Goal: Ask a question

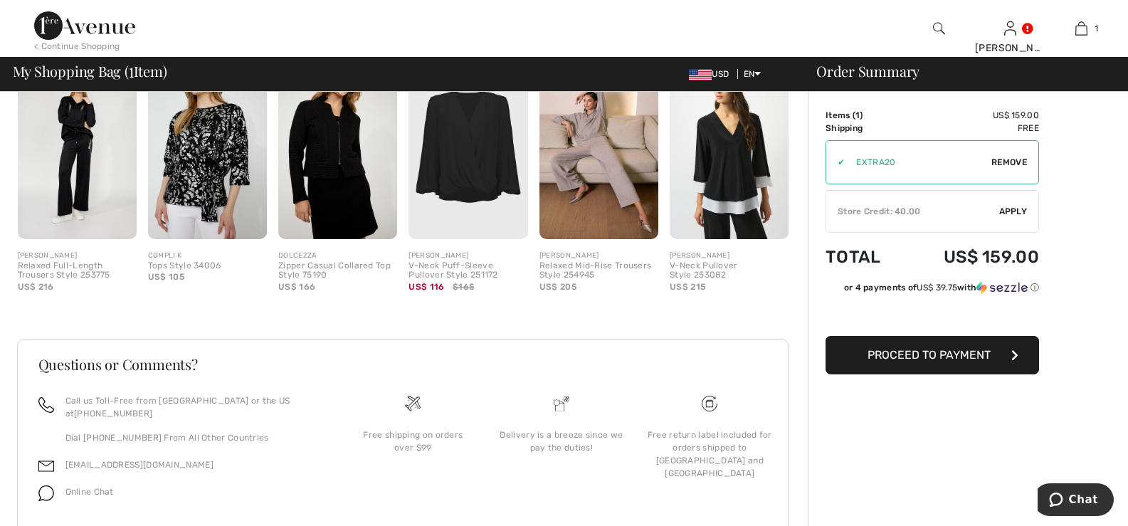
scroll to position [427, 0]
click at [1059, 497] on icon "Chat" at bounding box center [1056, 499] width 14 height 14
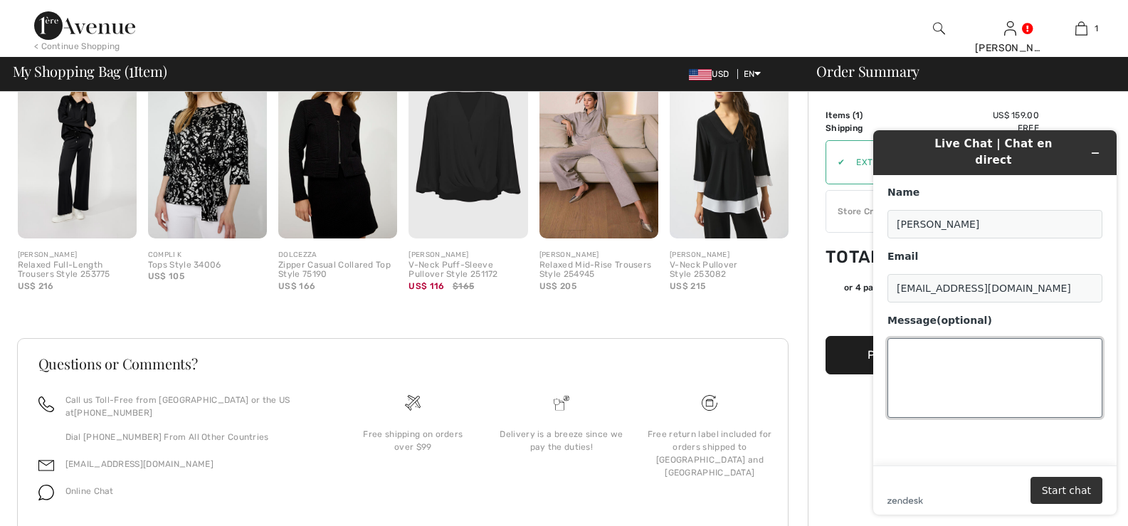
click at [896, 338] on textarea "Message (optional)" at bounding box center [994, 378] width 215 height 80
type textarea "Can I use my rewards points on this item?"
click at [1061, 486] on button "Start chat" at bounding box center [1066, 490] width 72 height 27
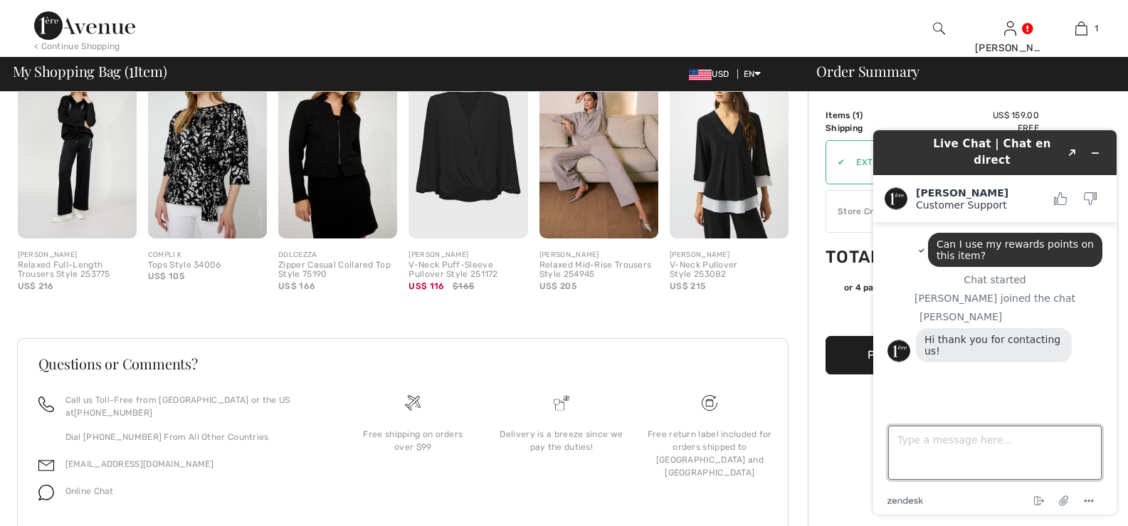
click at [899, 435] on textarea "Type a message here..." at bounding box center [994, 452] width 213 height 54
type textarea "Hello"
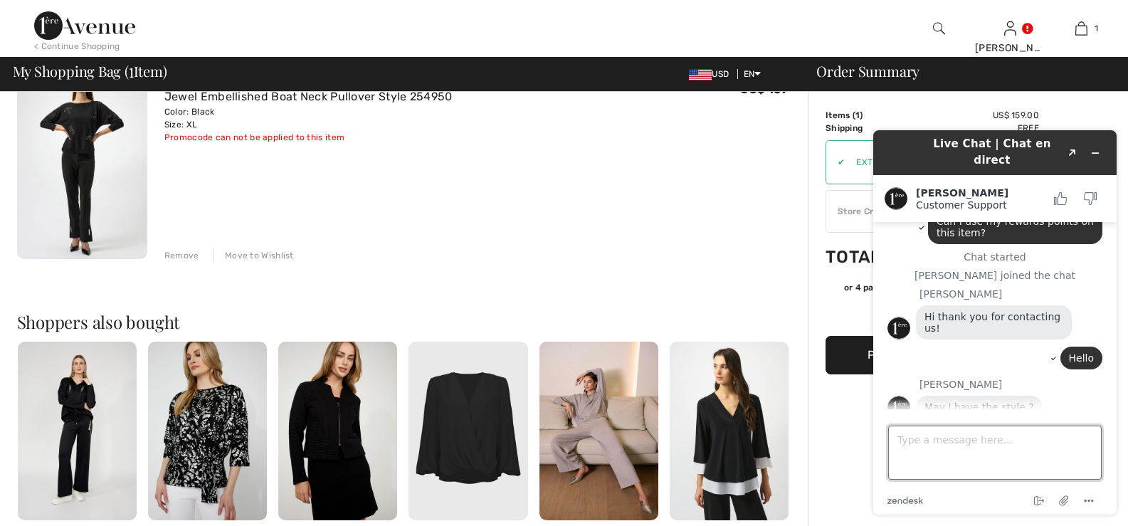
scroll to position [71, 0]
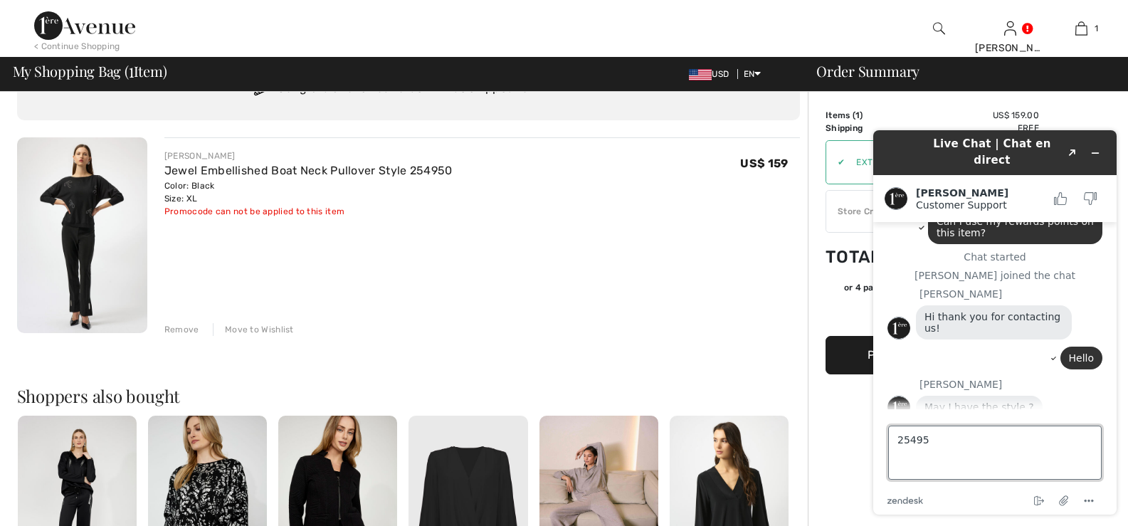
type textarea "254950"
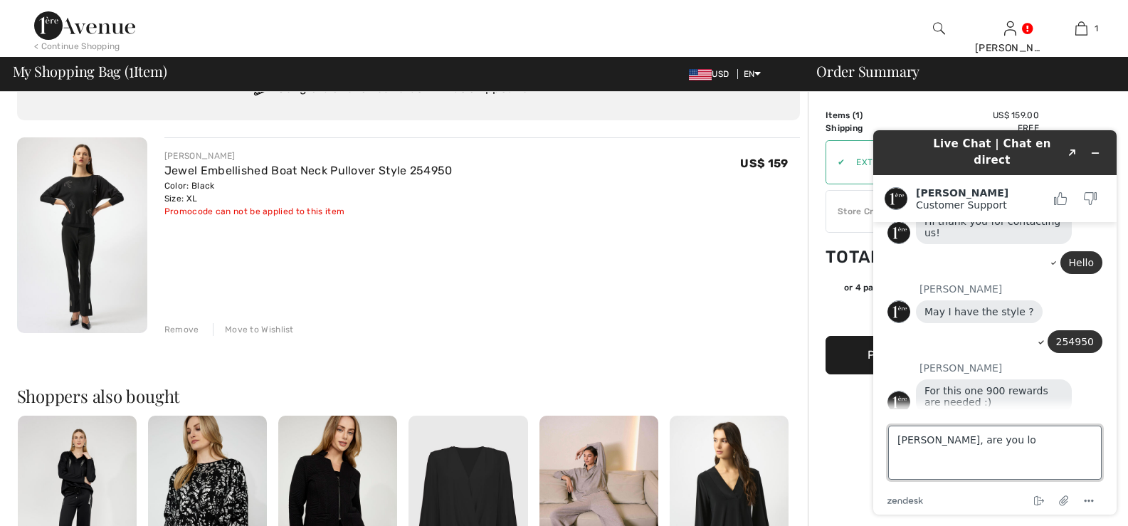
scroll to position [115, 0]
type textarea "Giuliano, are you looking"
drag, startPoint x: 896, startPoint y: 438, endPoint x: 1999, endPoint y: 606, distance: 1116.4
click at [1127, 487] on html "Live Chat | Chat en direct Created with Sketch. Giuliano Customer Support Custo…" at bounding box center [995, 322] width 266 height 407
type textarea "ok, thank you very much!"
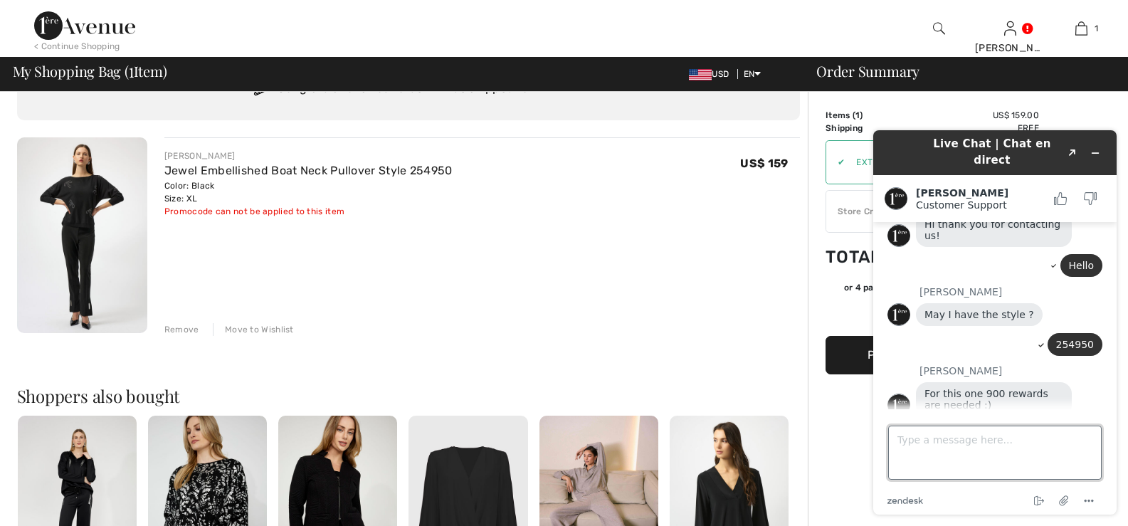
scroll to position [145, 0]
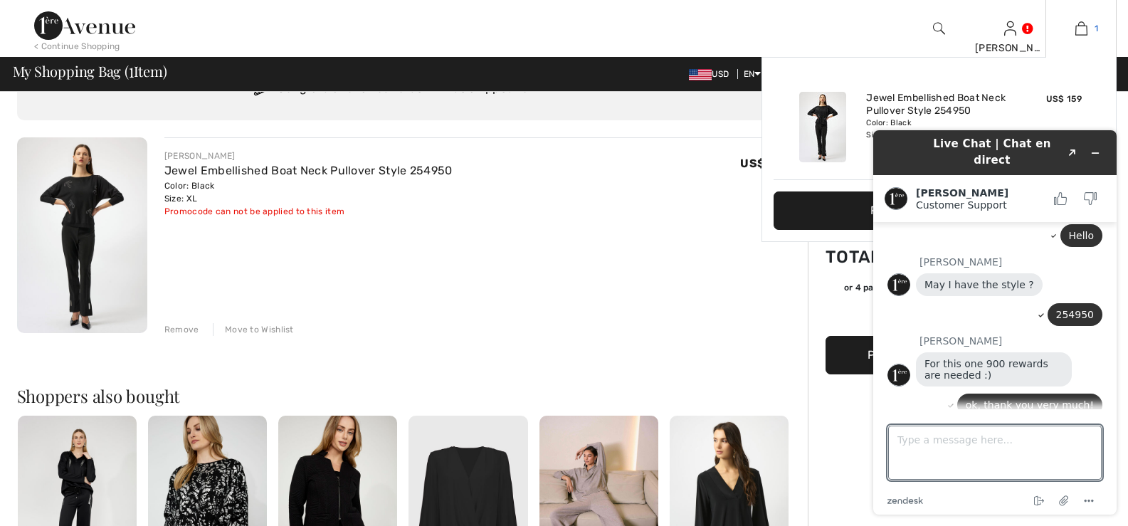
click at [1078, 28] on img at bounding box center [1081, 28] width 12 height 17
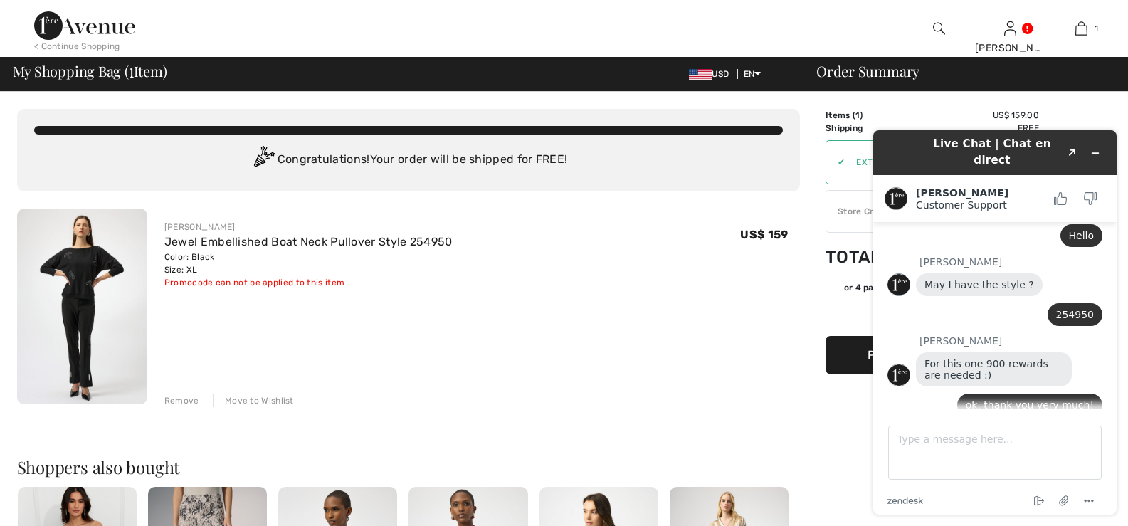
click at [180, 400] on div "Remove" at bounding box center [181, 400] width 35 height 13
